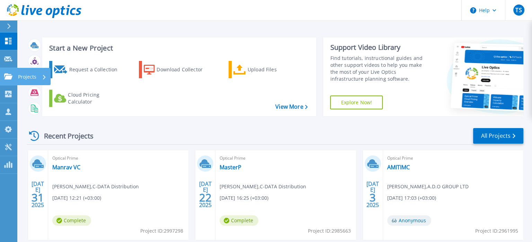
click at [10, 75] on icon at bounding box center [8, 76] width 8 height 6
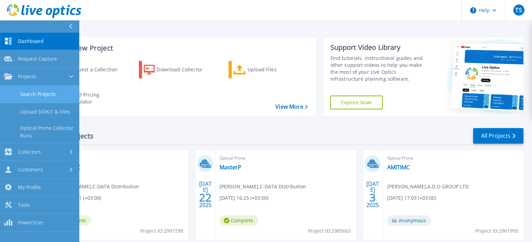
click at [29, 89] on link "Search Projects" at bounding box center [39, 95] width 79 height 18
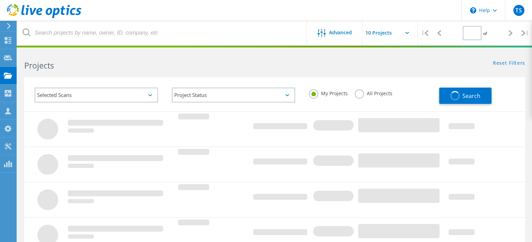
type input "1"
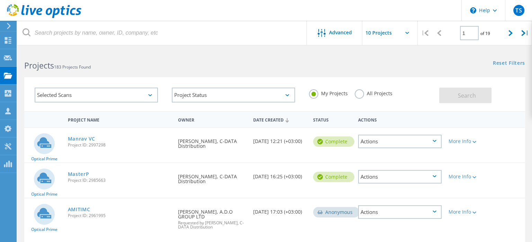
scroll to position [281, 0]
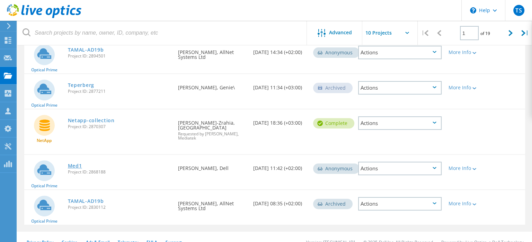
click at [76, 163] on link "Med1" at bounding box center [75, 165] width 14 height 5
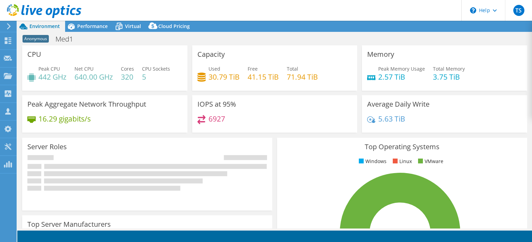
select select "USD"
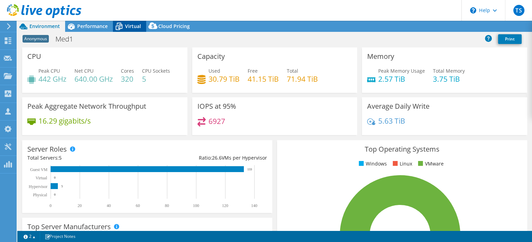
click at [127, 25] on span "Virtual" at bounding box center [133, 26] width 16 height 7
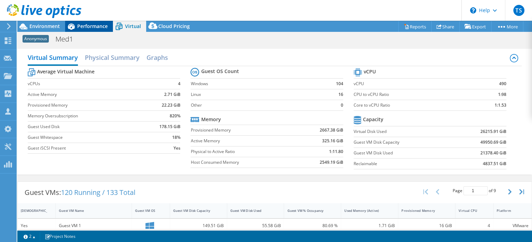
click at [89, 29] on span "Performance" at bounding box center [92, 26] width 30 height 7
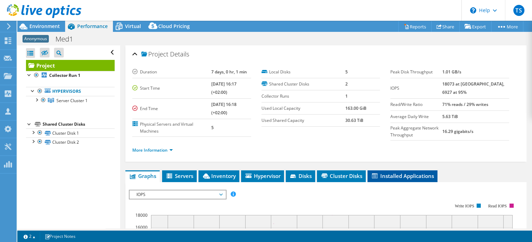
click at [373, 178] on span "Installed Applications" at bounding box center [402, 175] width 63 height 7
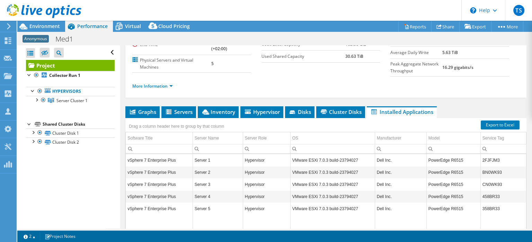
scroll to position [66, 0]
